Goal: Navigation & Orientation: Find specific page/section

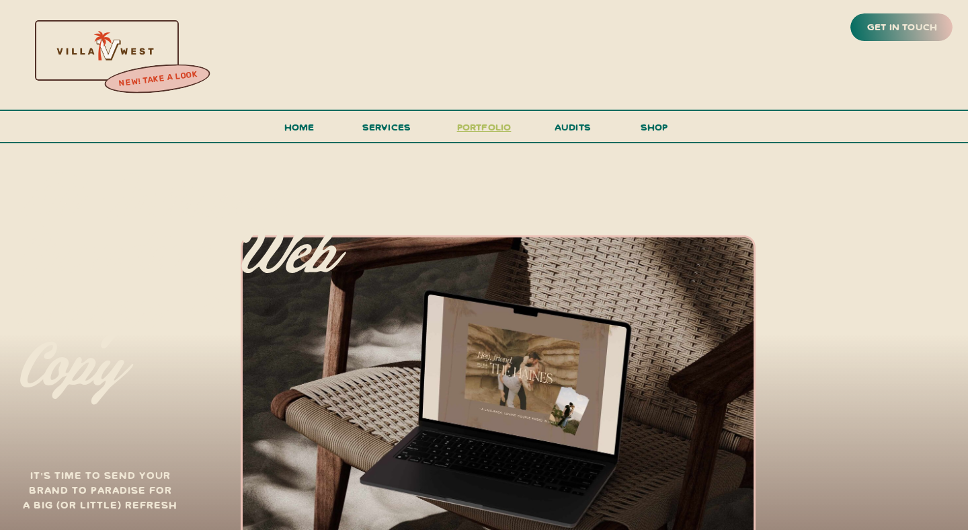
click at [467, 128] on h3 "portfolio" at bounding box center [484, 130] width 63 height 25
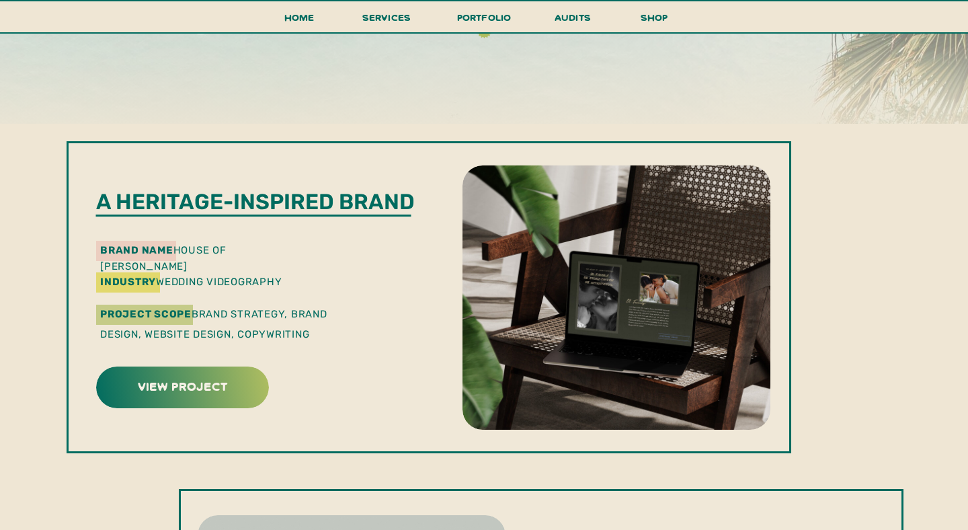
scroll to position [322, 0]
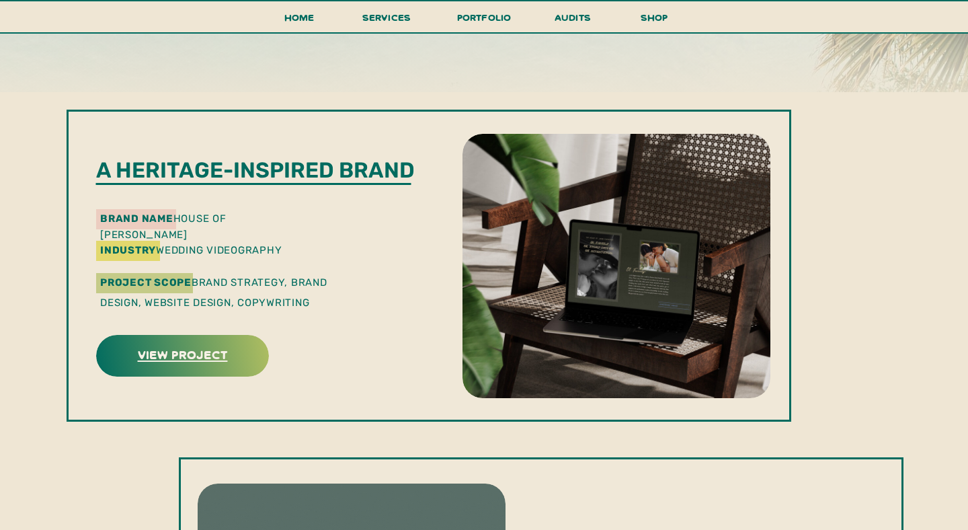
click at [178, 358] on h3 "view project" at bounding box center [182, 354] width 169 height 21
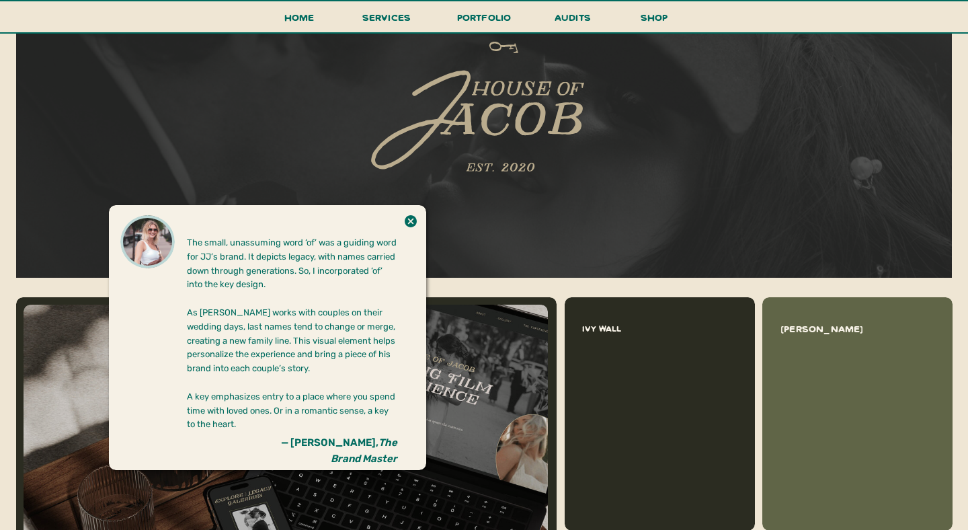
scroll to position [1148, 0]
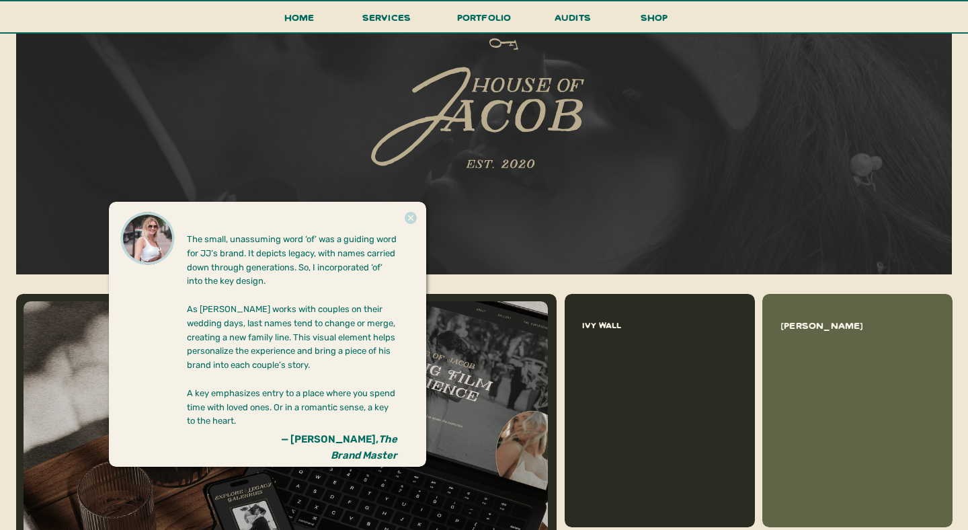
click at [408, 223] on icon at bounding box center [411, 217] width 15 height 27
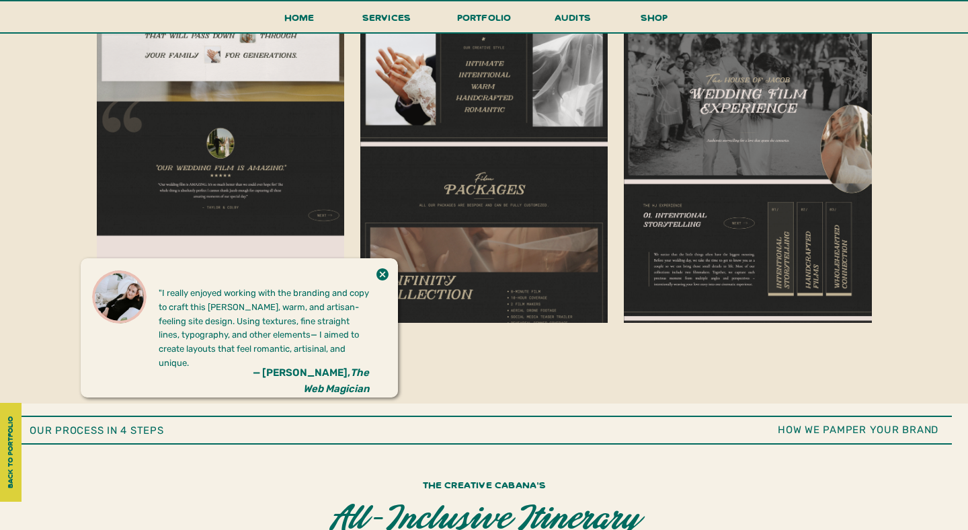
scroll to position [2956, 0]
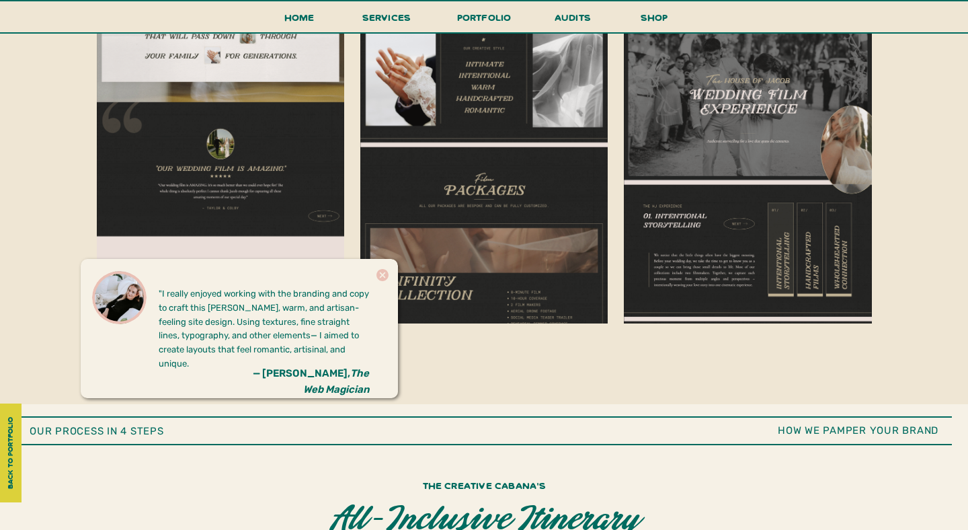
click at [381, 278] on icon at bounding box center [383, 275] width 12 height 12
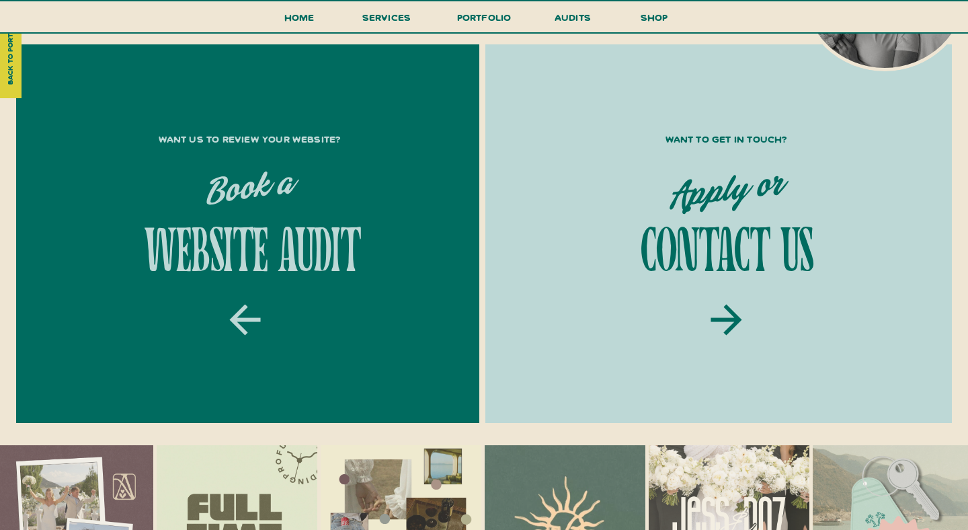
scroll to position [4489, 0]
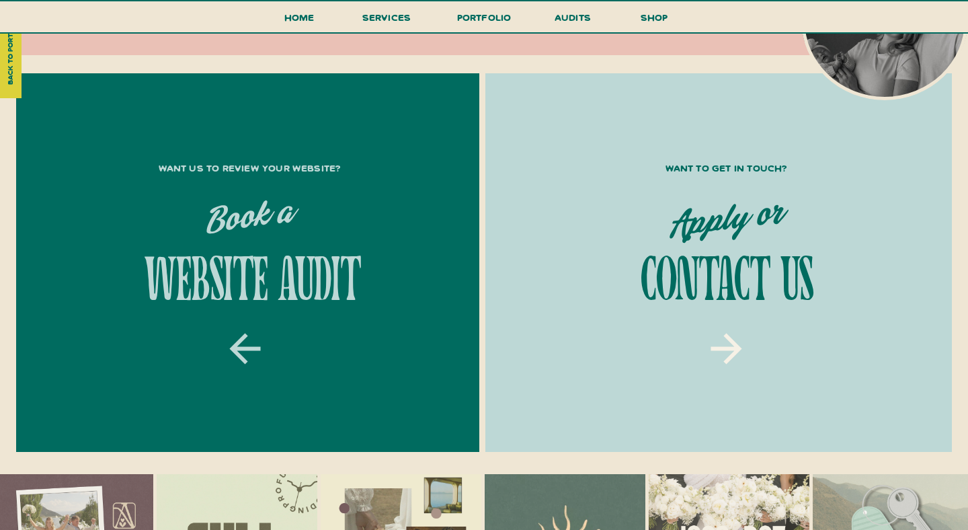
click at [734, 349] on icon at bounding box center [726, 348] width 31 height 31
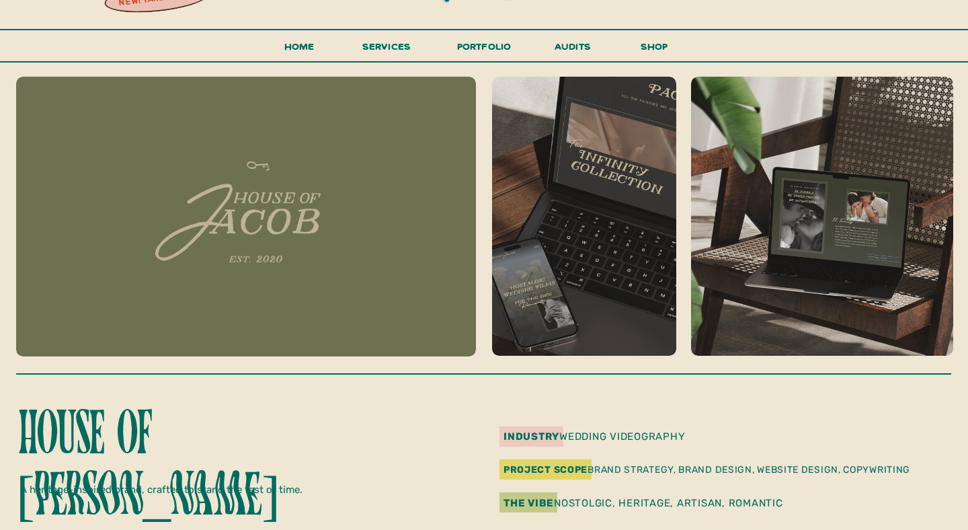
scroll to position [0, 0]
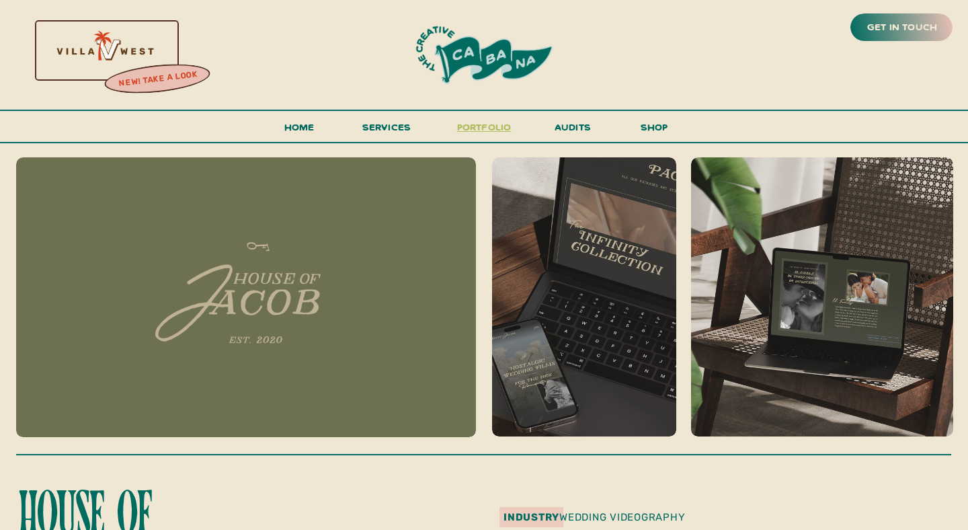
click at [480, 131] on h3 "portfolio" at bounding box center [484, 130] width 63 height 25
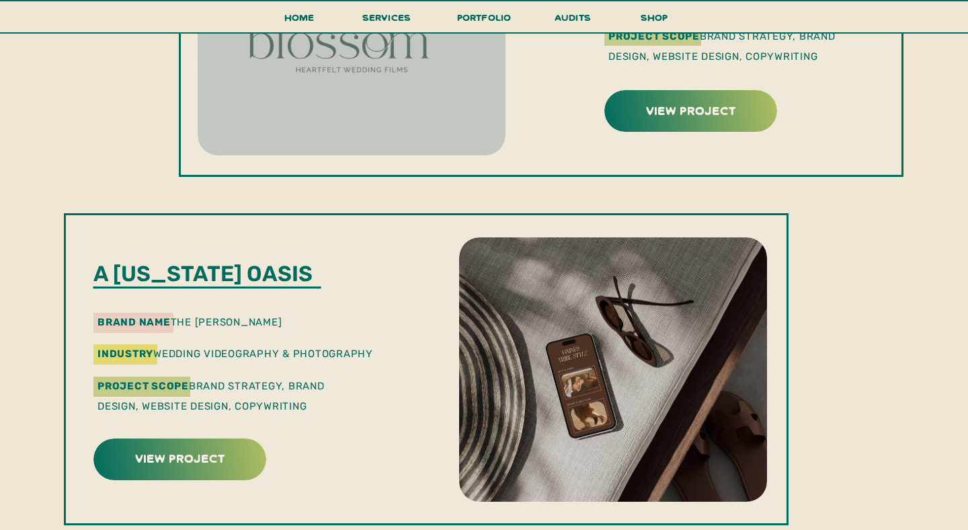
scroll to position [915, 0]
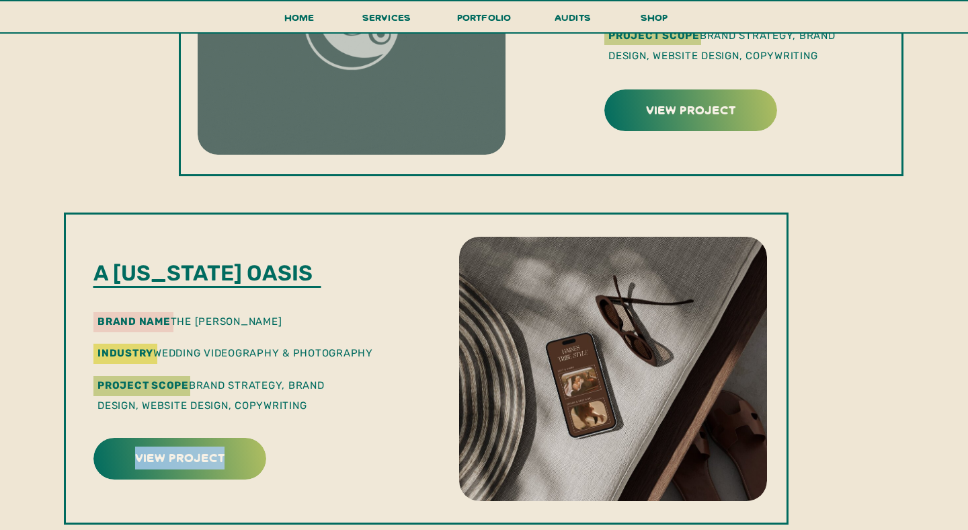
click at [390, 344] on div at bounding box center [426, 369] width 725 height 312
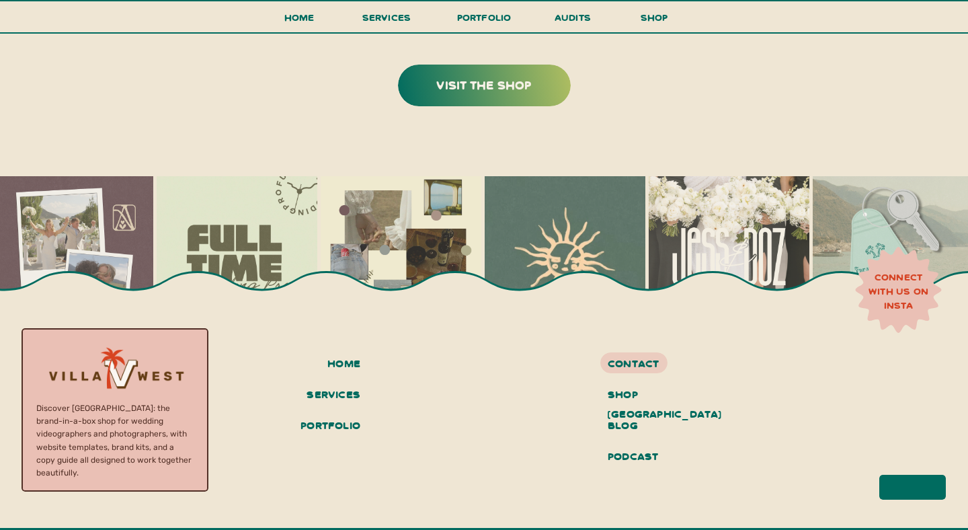
scroll to position [2949, 0]
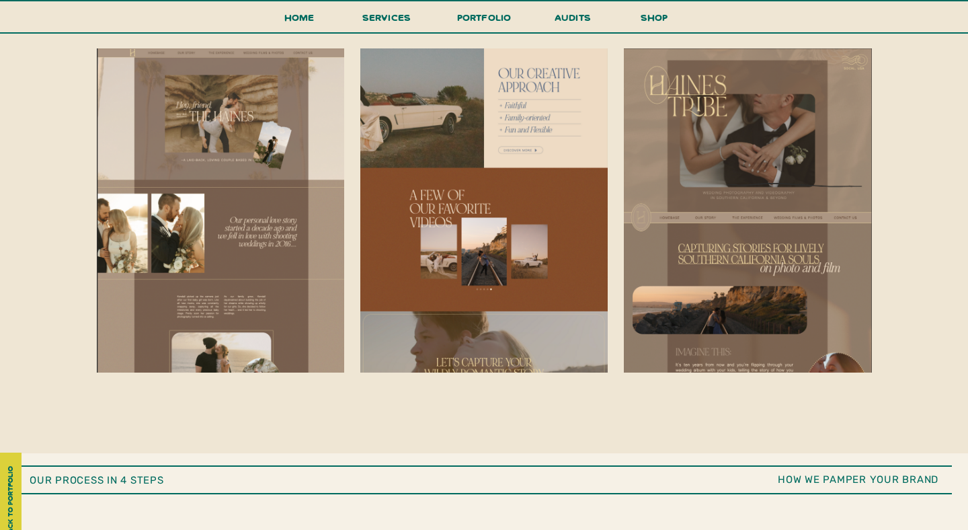
scroll to position [2911, 0]
